Goal: Task Accomplishment & Management: Use online tool/utility

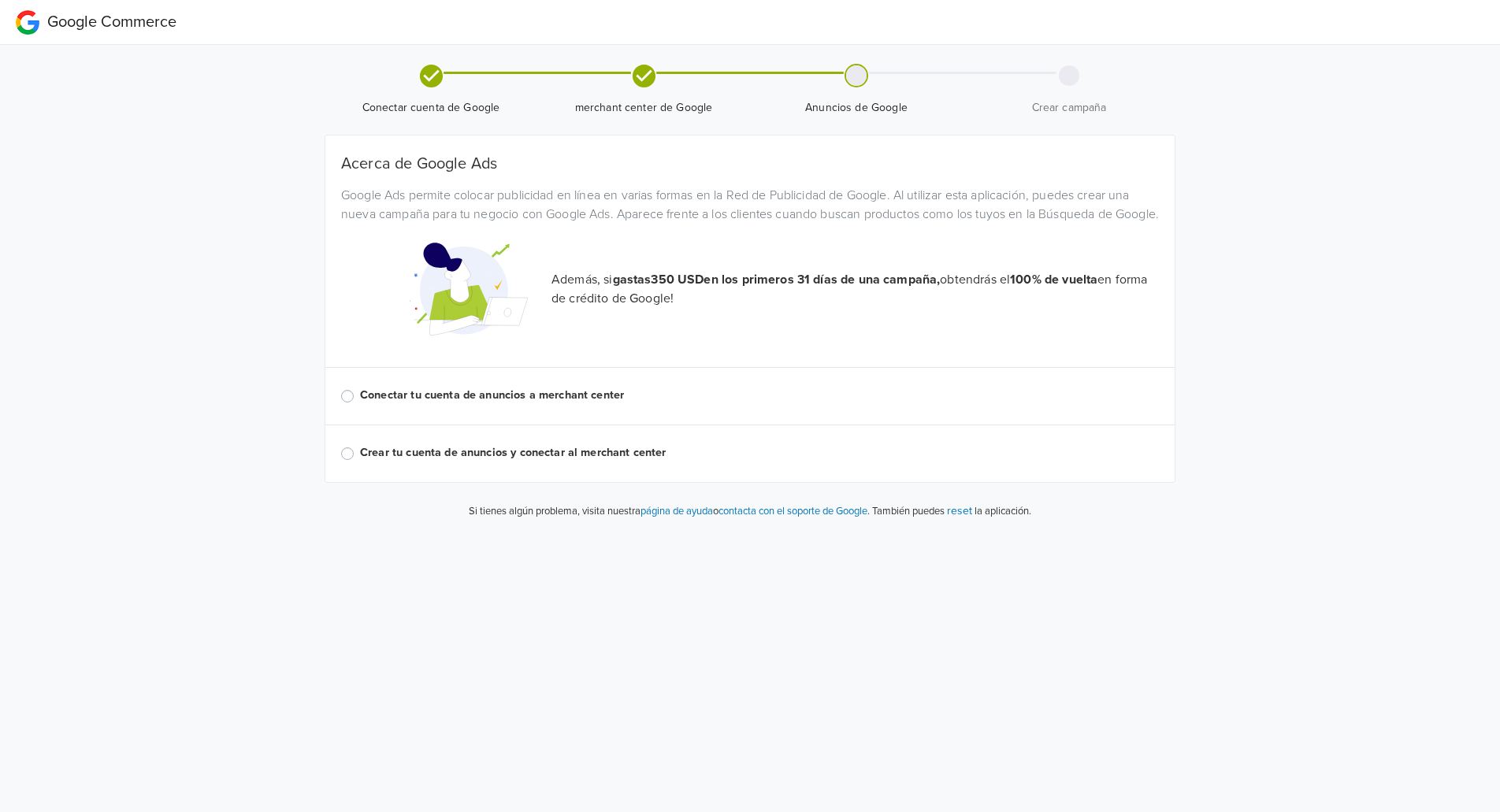
click at [621, 404] on label "Conectar tu cuenta de anuncios a merchant center" at bounding box center [759, 395] width 799 height 17
click at [0, 0] on input "Conectar tu cuenta de anuncios a merchant center" at bounding box center [0, 0] width 0 height 0
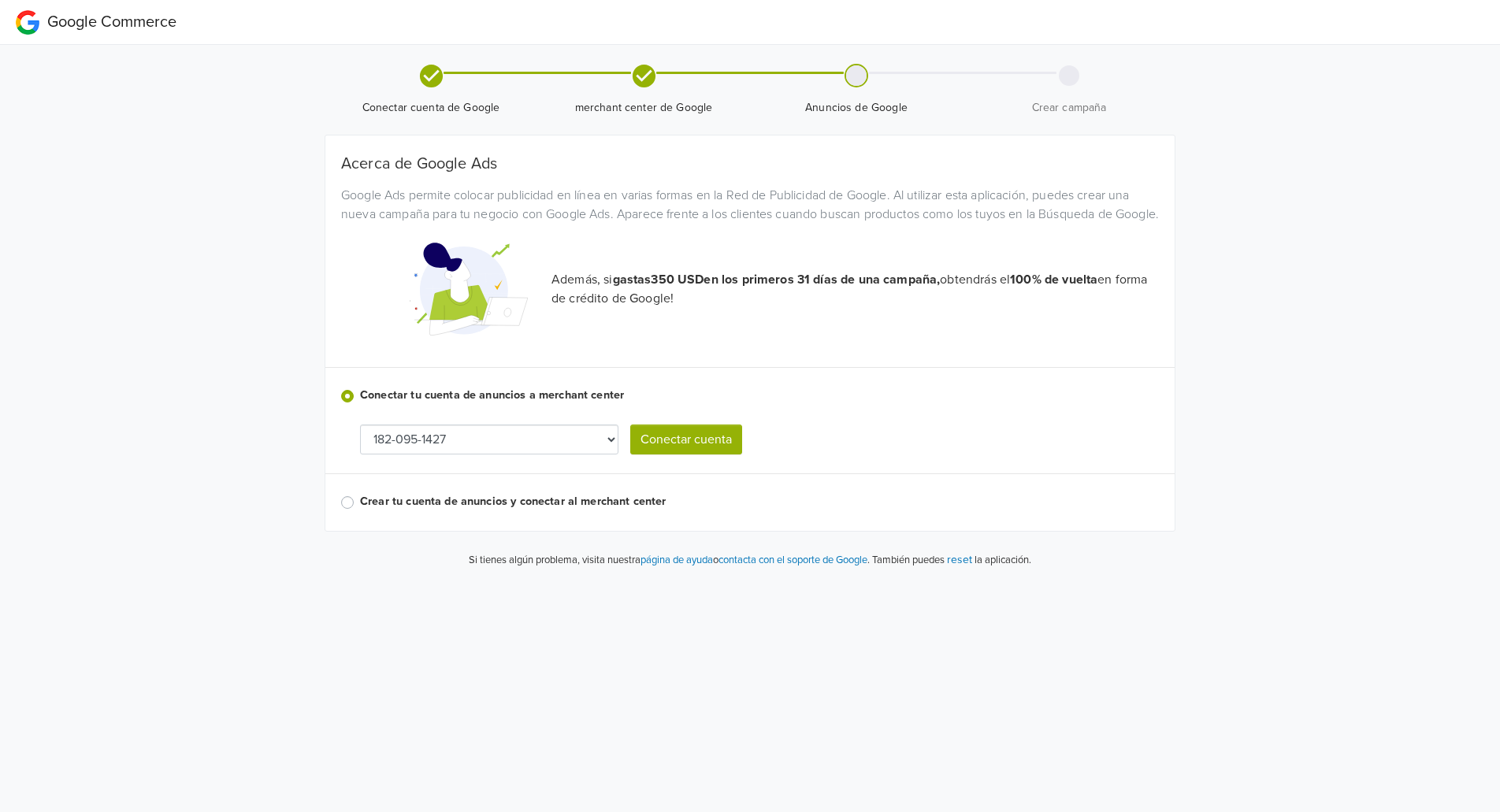
click at [677, 455] on button "Conectar cuenta" at bounding box center [686, 440] width 112 height 30
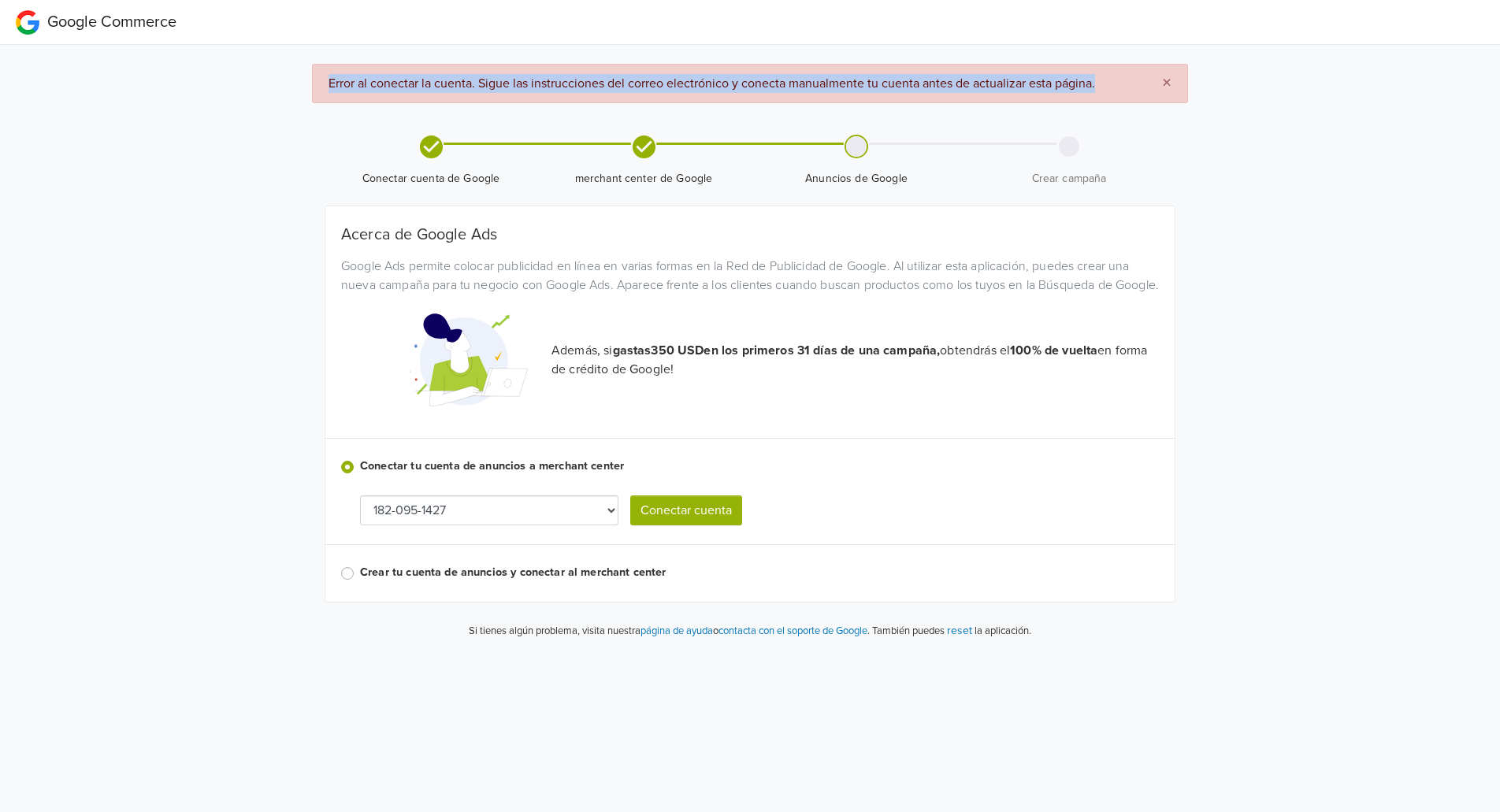
copy span "Error al conectar la cuenta. Sigue las instrucciones del correo electrónico y c…"
drag, startPoint x: 323, startPoint y: 78, endPoint x: 1102, endPoint y: 82, distance: 779.0
click at [1102, 82] on div "× Error al conectar la cuenta. Sigue las instrucciones del correo electrónico y…" at bounding box center [750, 84] width 877 height 40
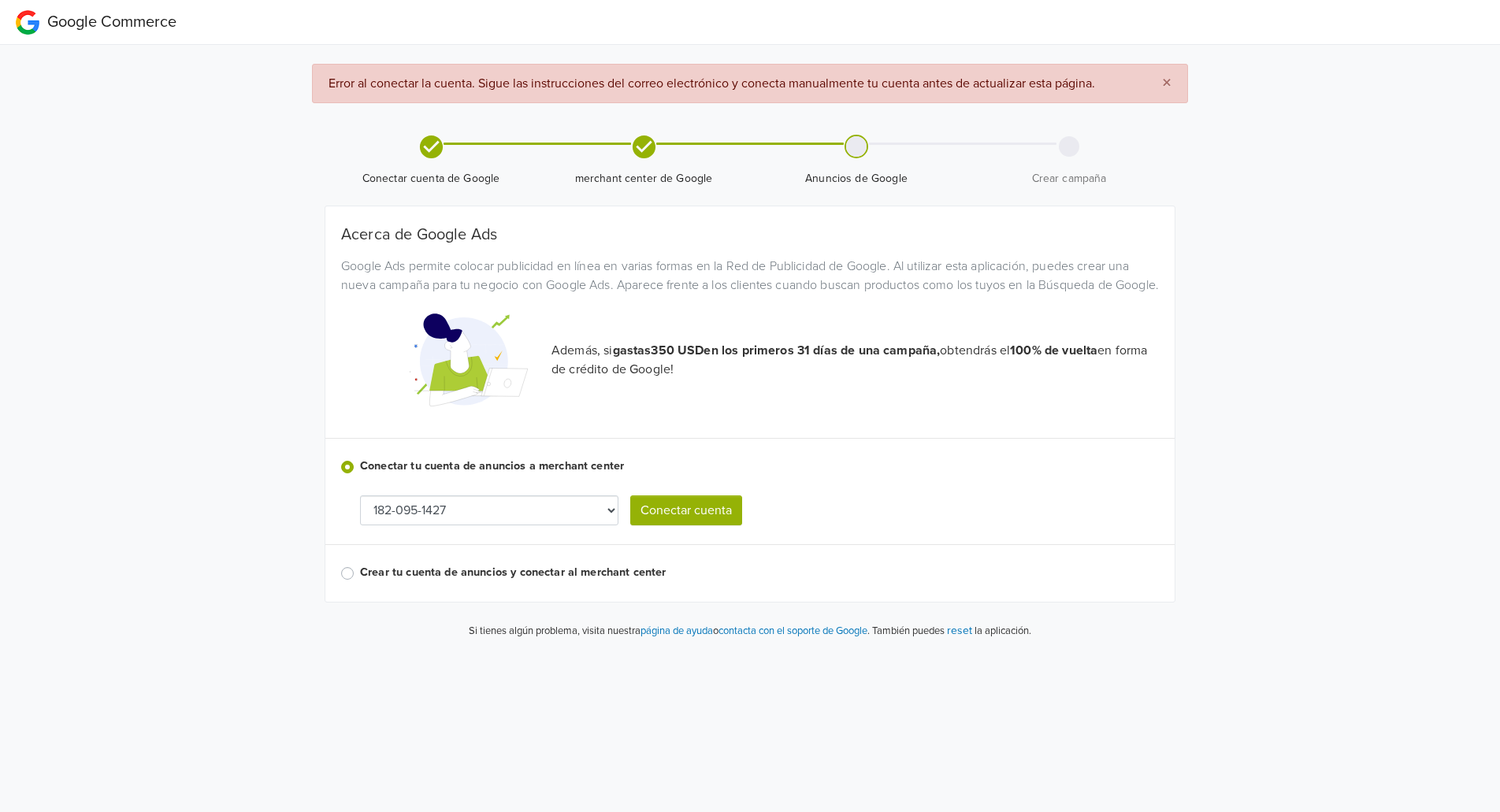
click at [160, 303] on div "Google Commerce × Error al conectar la cuenta. Sigue las instrucciones del corr…" at bounding box center [750, 326] width 1500 height 652
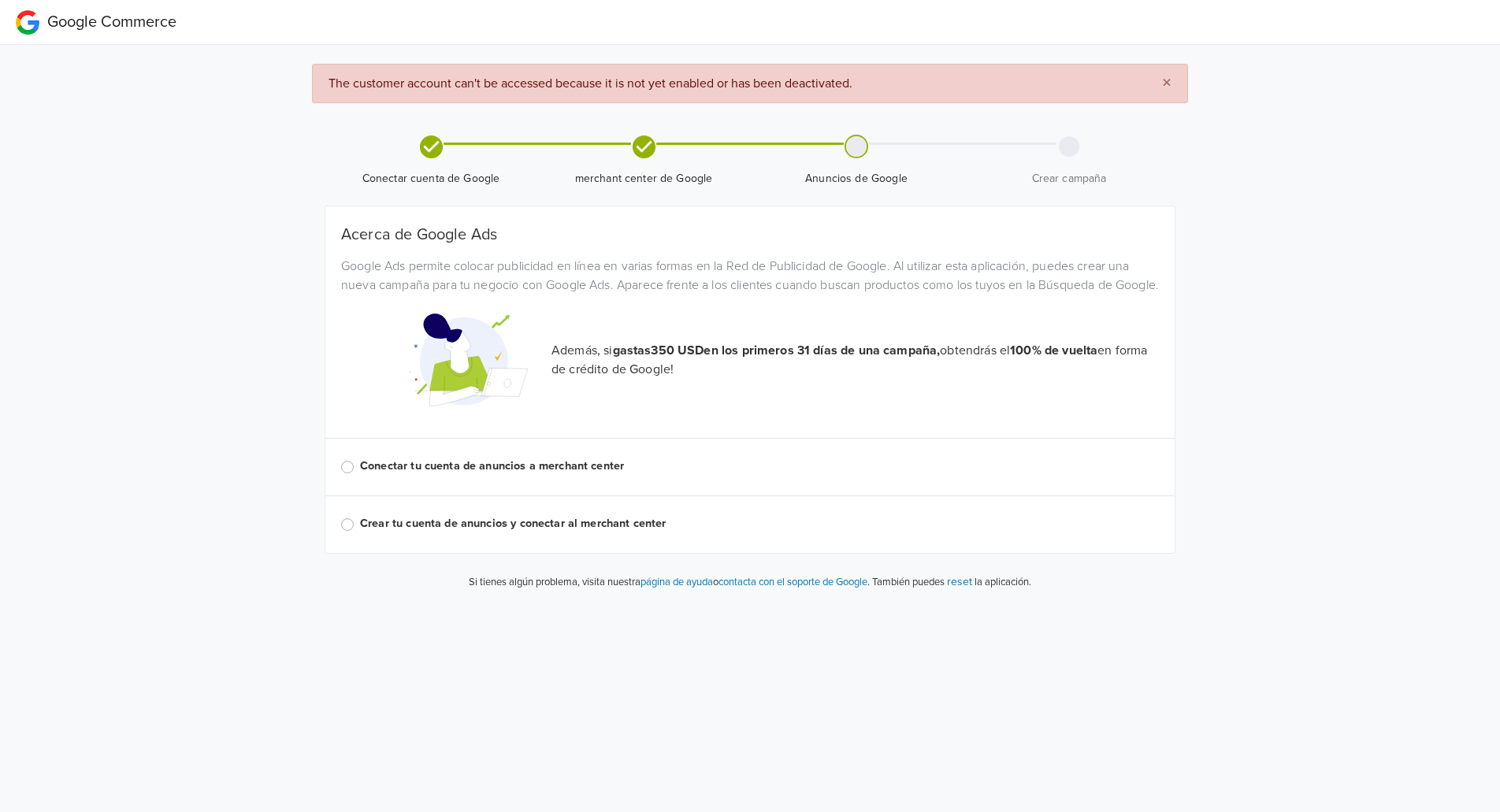
click at [1174, 80] on button "×" at bounding box center [1167, 84] width 41 height 38
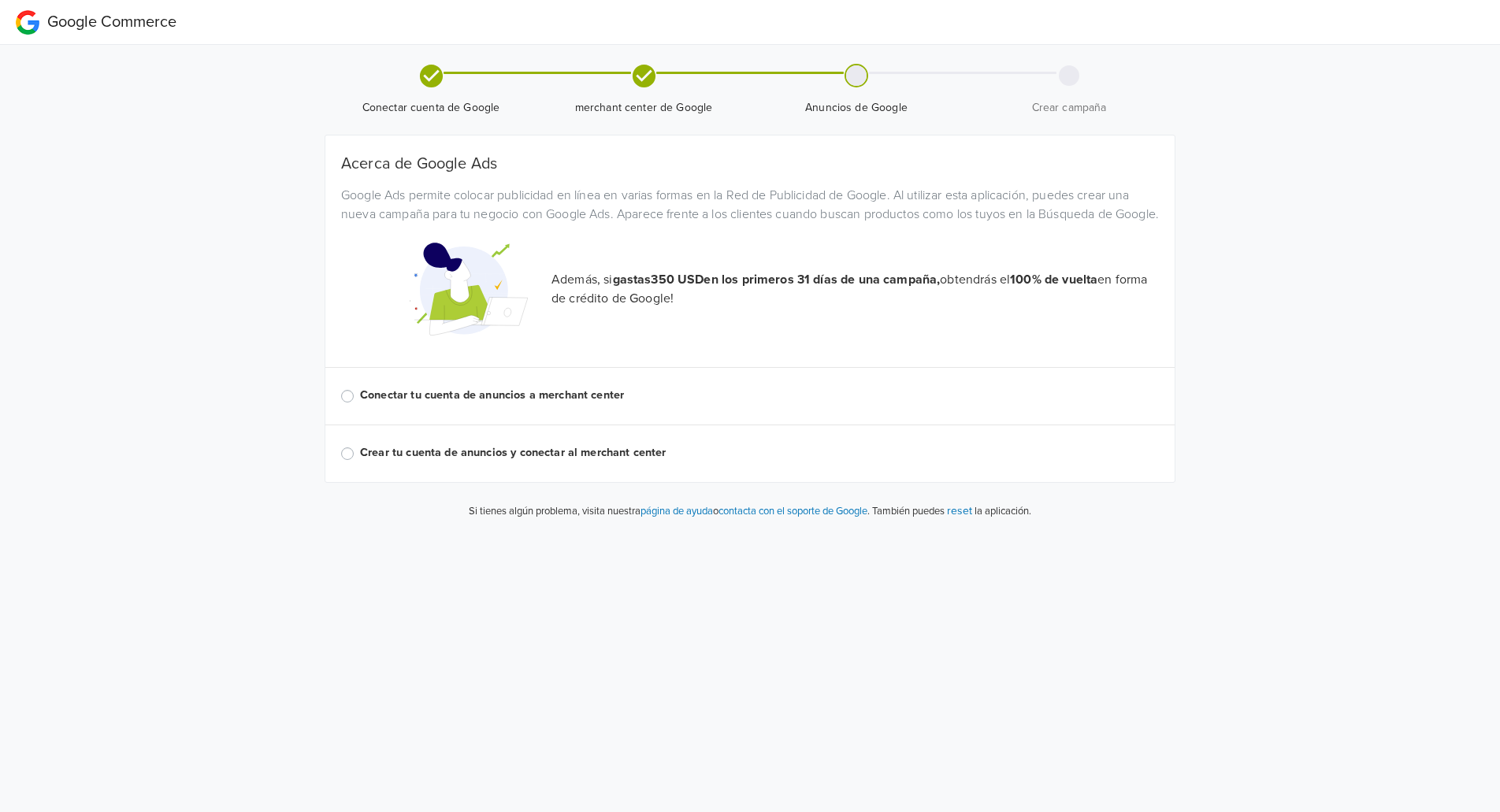
click at [47, 18] on span "Google Commerce" at bounding box center [112, 22] width 129 height 19
click at [65, 17] on span "Google Commerce" at bounding box center [112, 22] width 129 height 19
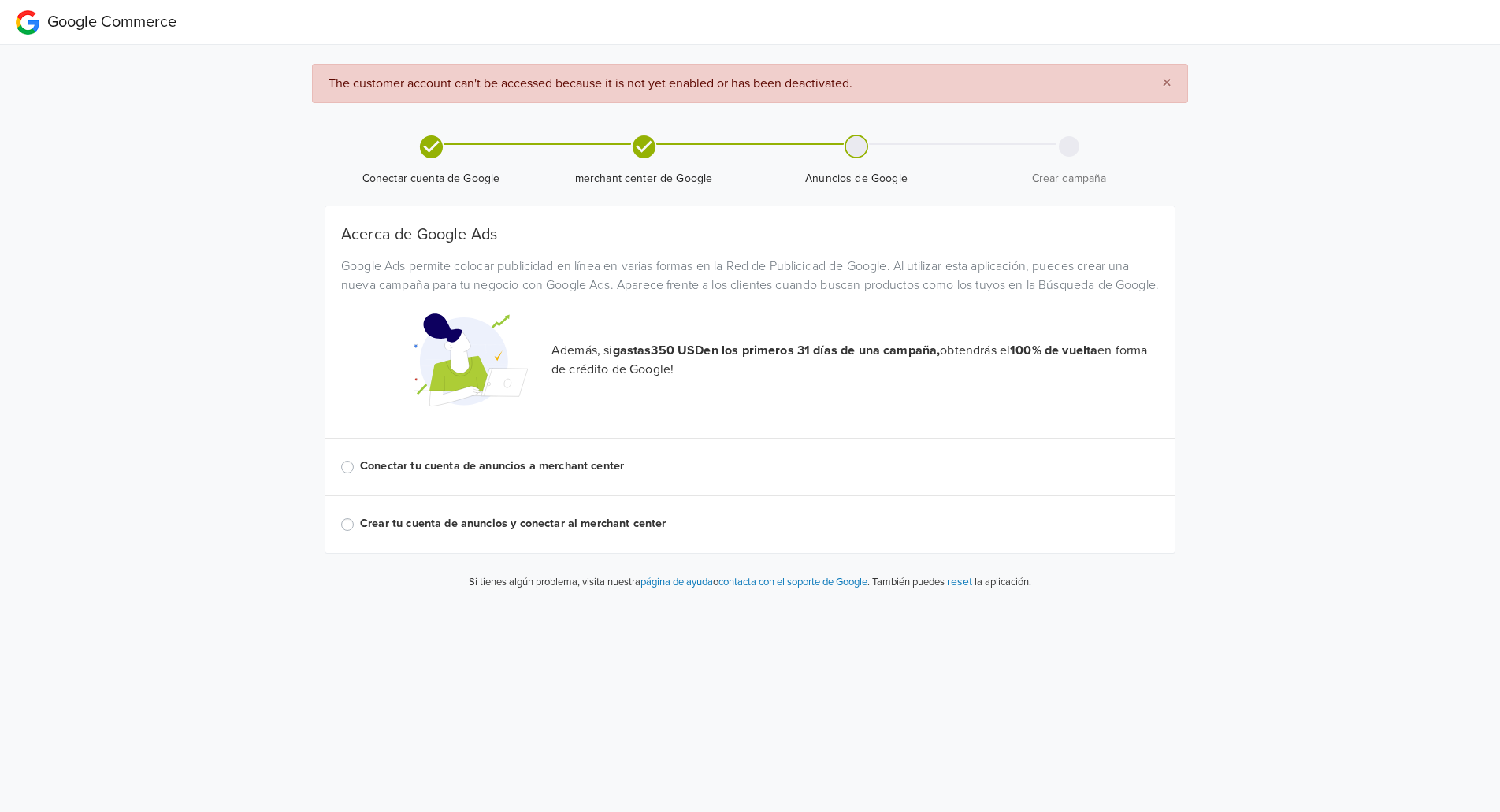
click at [1167, 81] on span "×" at bounding box center [1167, 83] width 9 height 23
